Goal: Task Accomplishment & Management: Manage account settings

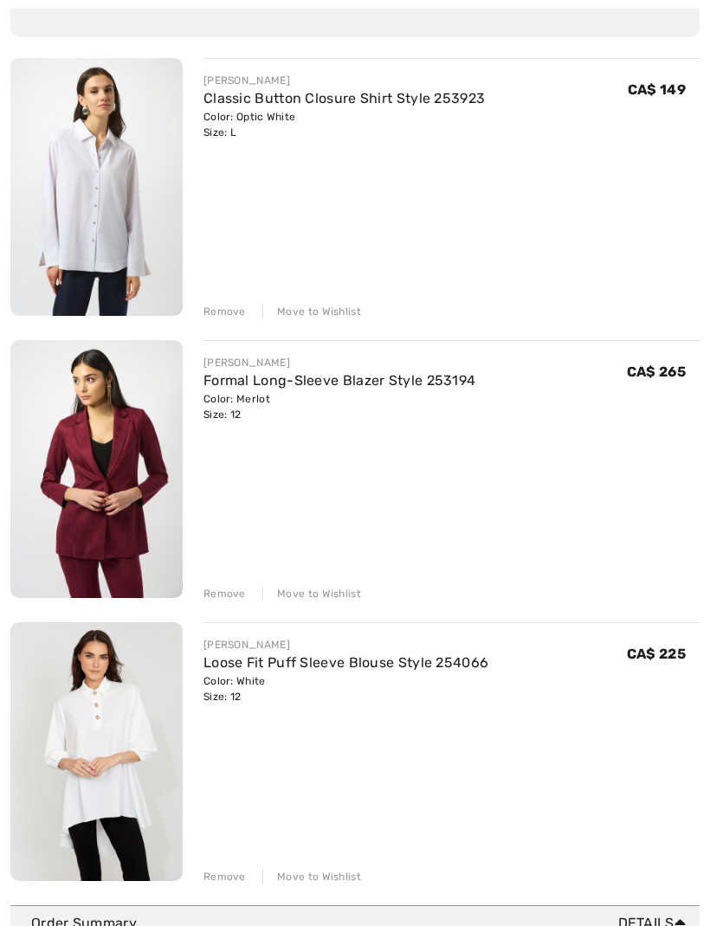
scroll to position [199, 0]
click at [232, 885] on div "You are only CA$ 0.00 away from FREE SHIPPING! Continue Shopping > Congratulati…" at bounding box center [354, 412] width 689 height 984
click at [222, 877] on div "Remove" at bounding box center [224, 876] width 42 height 16
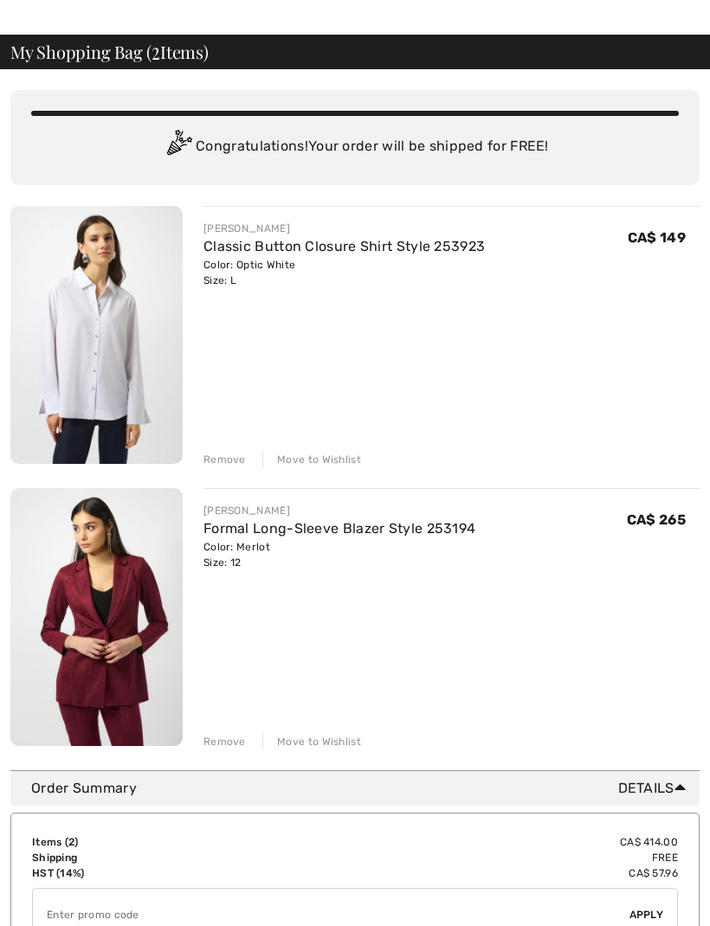
scroll to position [51, 0]
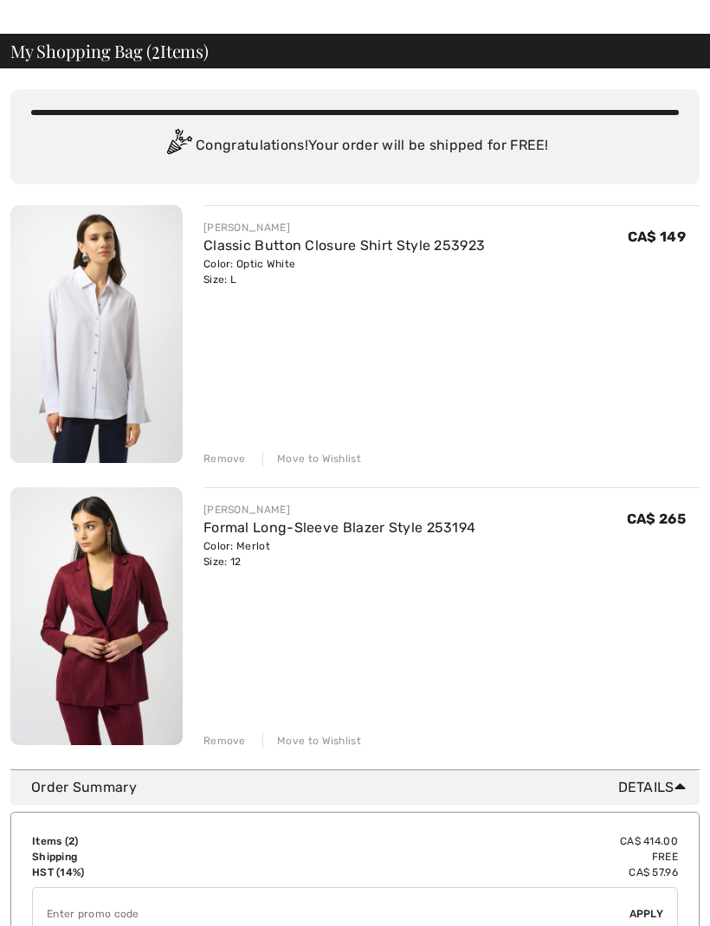
click at [119, 648] on img at bounding box center [96, 616] width 172 height 258
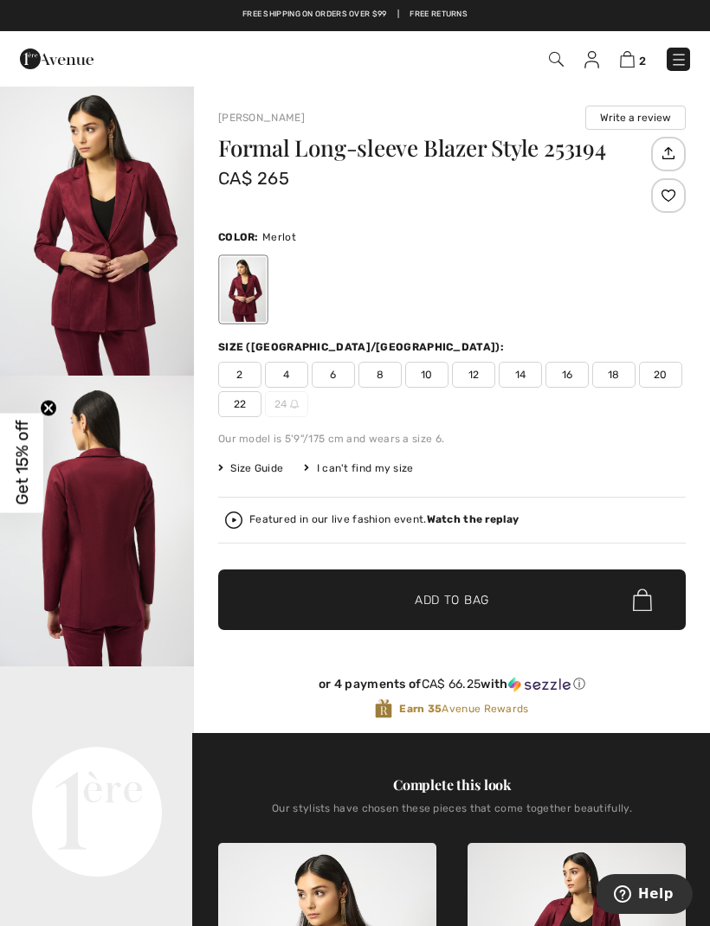
click at [623, 68] on img at bounding box center [627, 59] width 15 height 16
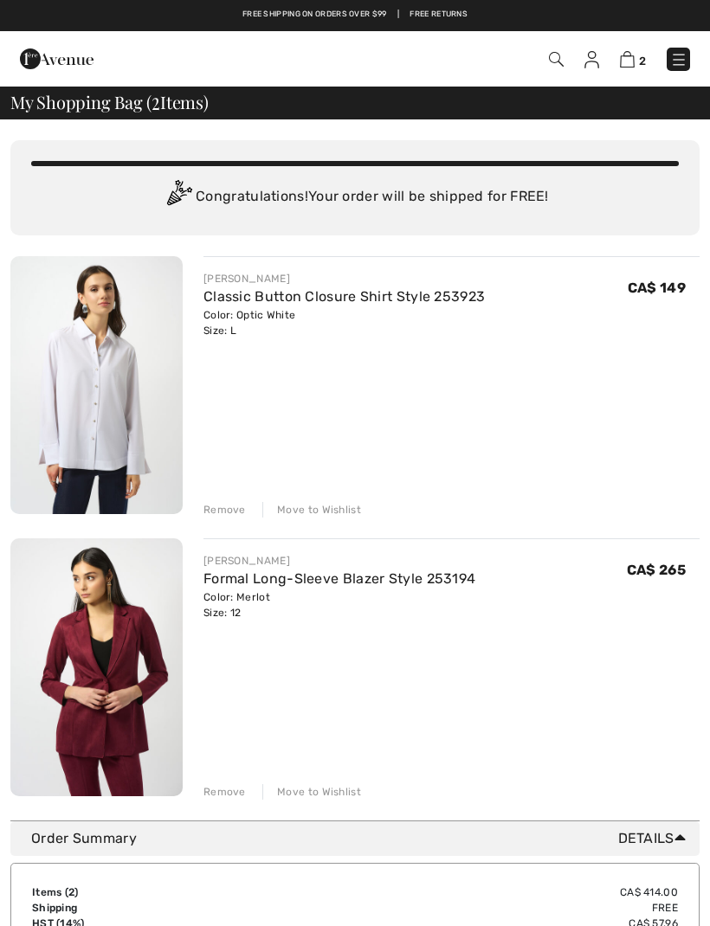
click at [597, 53] on img at bounding box center [591, 59] width 15 height 17
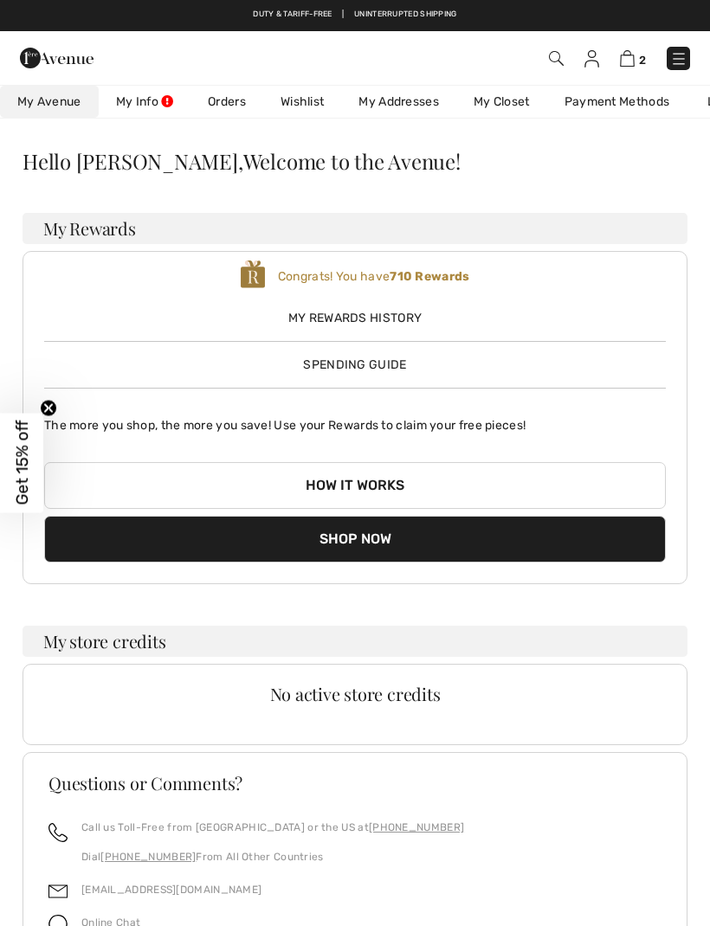
click at [398, 372] on span "Spending Guide" at bounding box center [354, 365] width 103 height 15
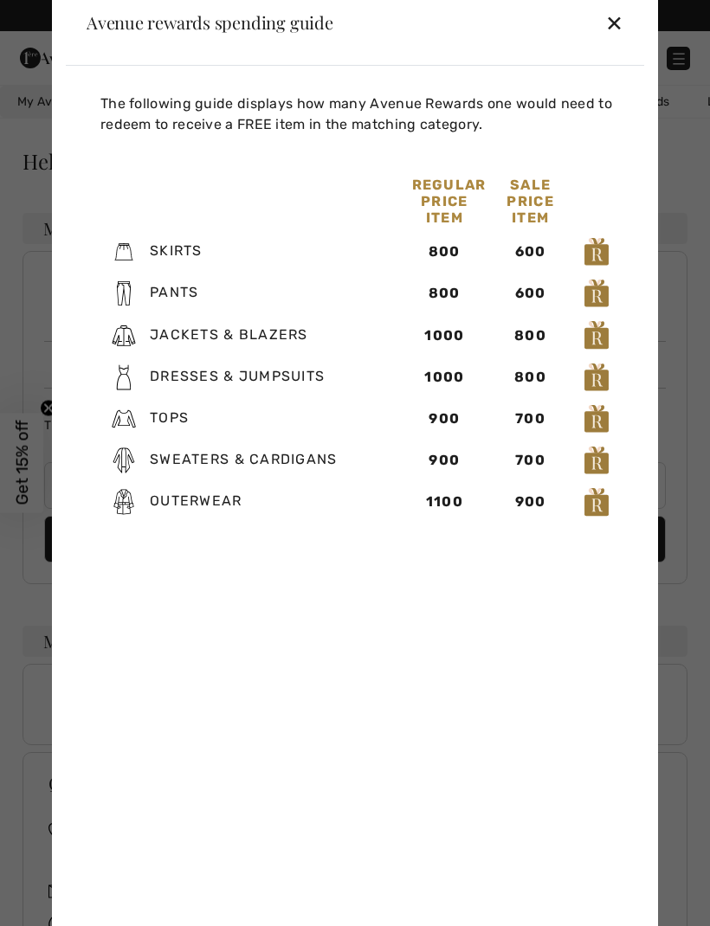
click at [614, 22] on div "✕" at bounding box center [614, 22] width 18 height 36
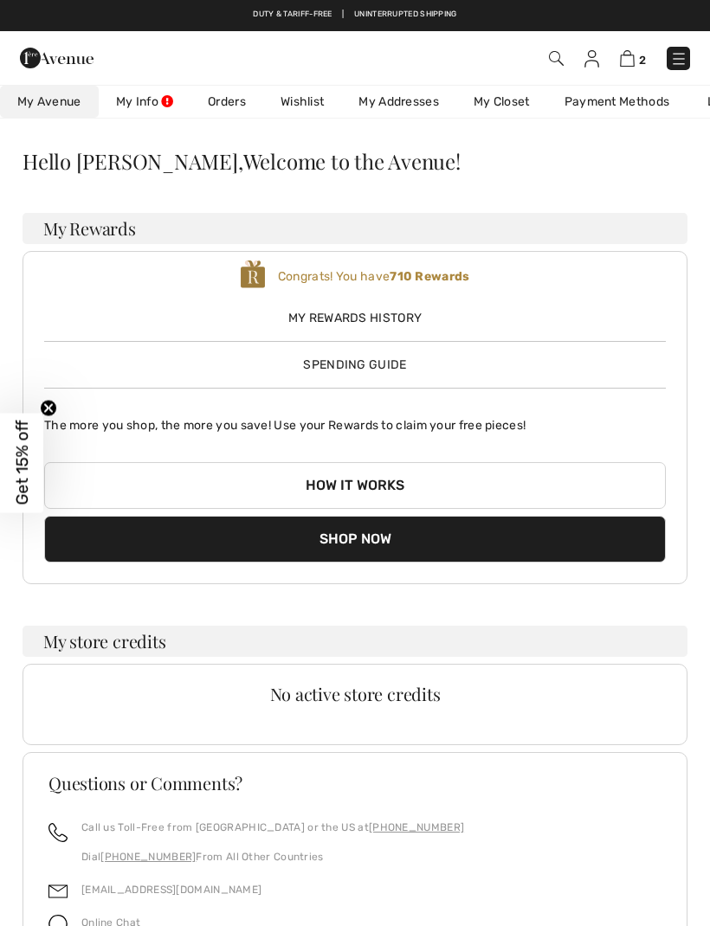
click at [633, 60] on img at bounding box center [627, 58] width 15 height 16
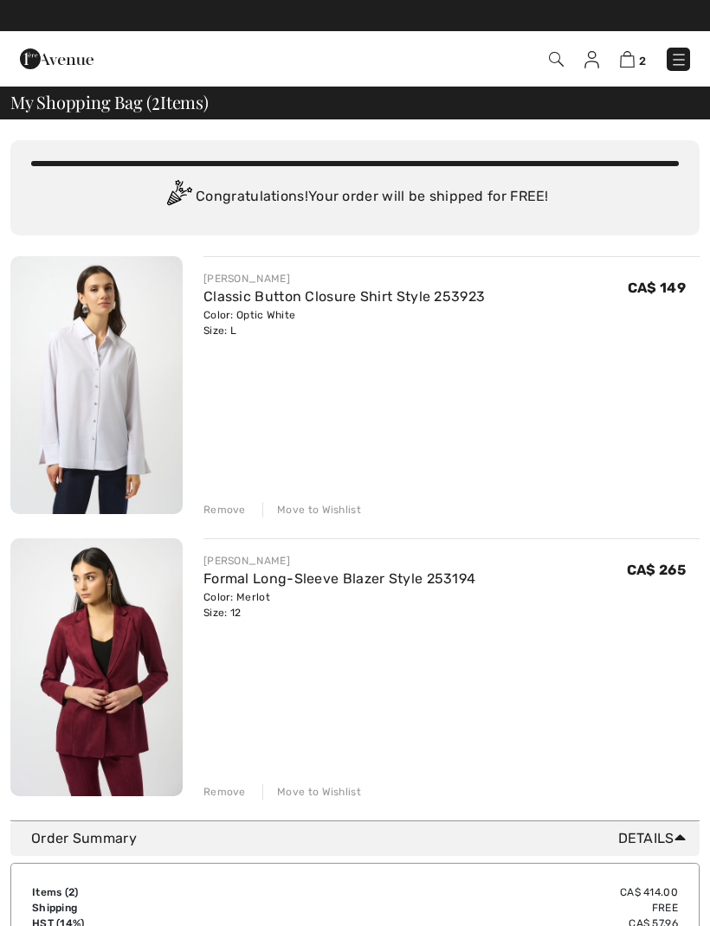
click at [595, 61] on img at bounding box center [591, 59] width 15 height 17
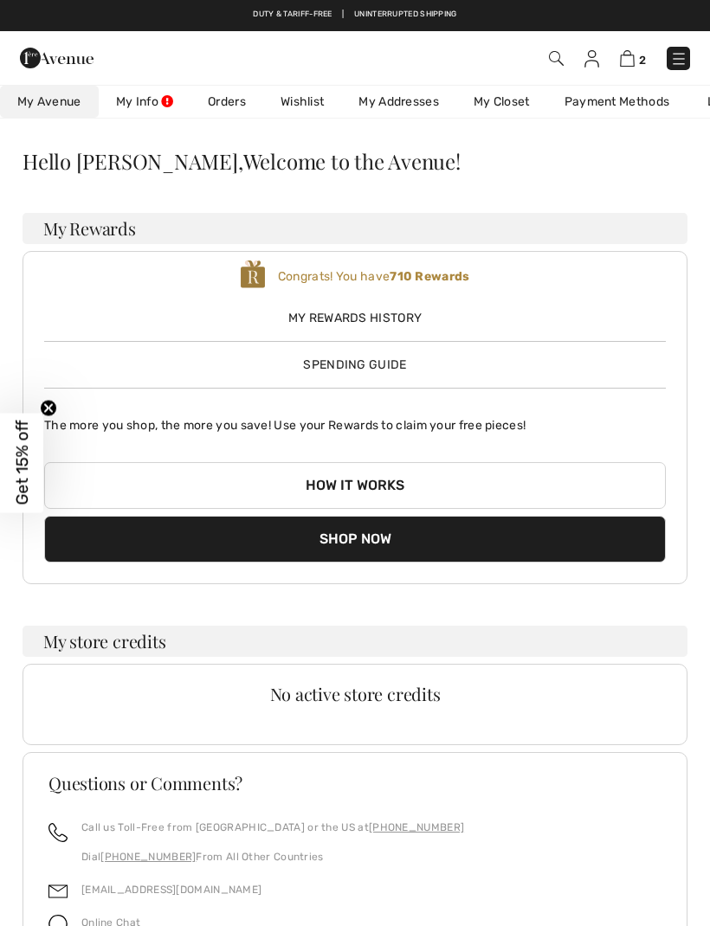
click at [223, 104] on link "Orders" at bounding box center [226, 102] width 73 height 32
